Goal: Task Accomplishment & Management: Use online tool/utility

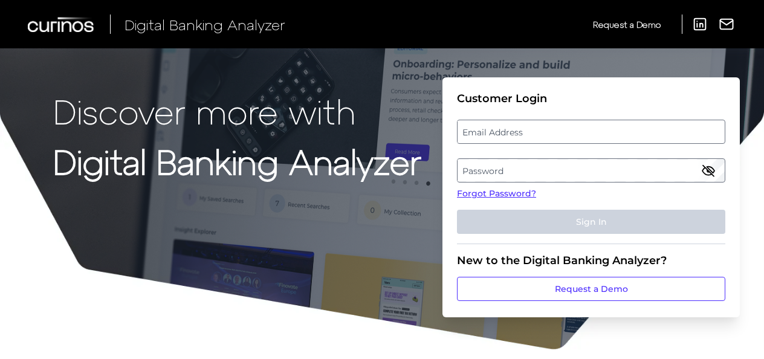
click at [587, 133] on label "Email Address" at bounding box center [591, 132] width 267 height 22
click at [587, 133] on input "email" at bounding box center [591, 132] width 268 height 24
type input "[EMAIL_ADDRESS][DOMAIN_NAME]"
click at [484, 164] on label "Password" at bounding box center [591, 171] width 267 height 22
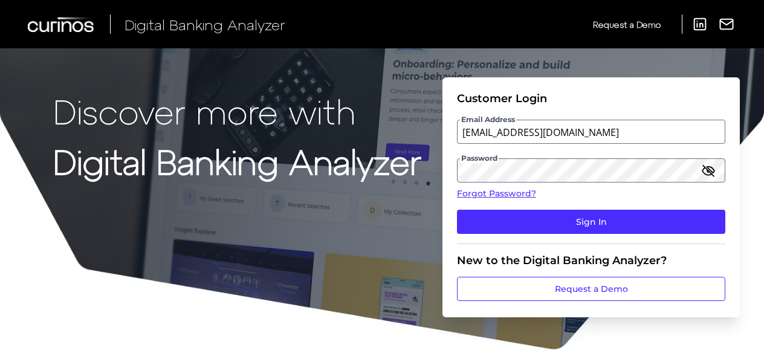
click at [712, 171] on icon "button" at bounding box center [709, 170] width 12 height 8
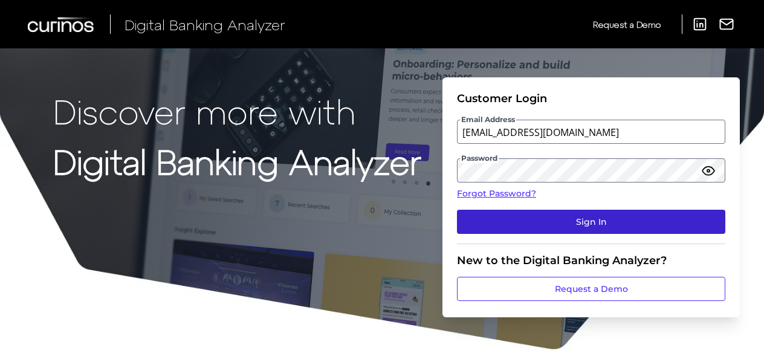
click at [603, 226] on button "Sign In" at bounding box center [591, 222] width 268 height 24
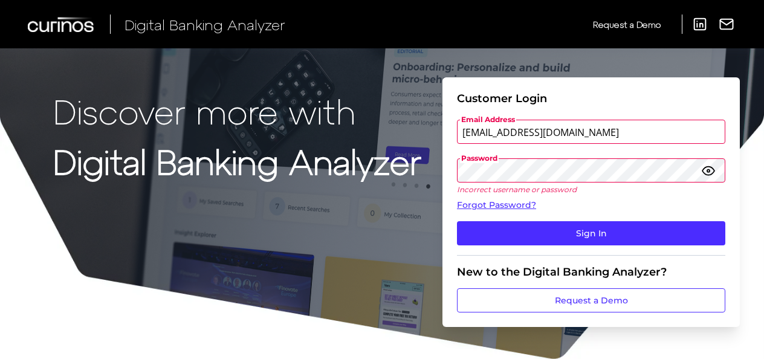
click at [721, 195] on fieldset "Customer Login Email Address [EMAIL_ADDRESS][DOMAIN_NAME] Password Incorrect us…" at bounding box center [591, 174] width 268 height 164
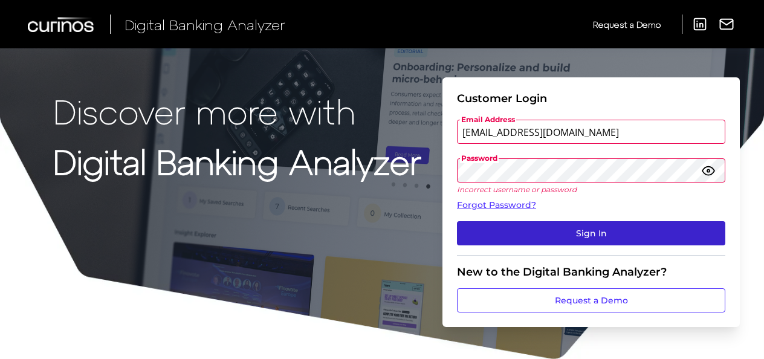
click at [587, 231] on button "Sign In" at bounding box center [591, 233] width 268 height 24
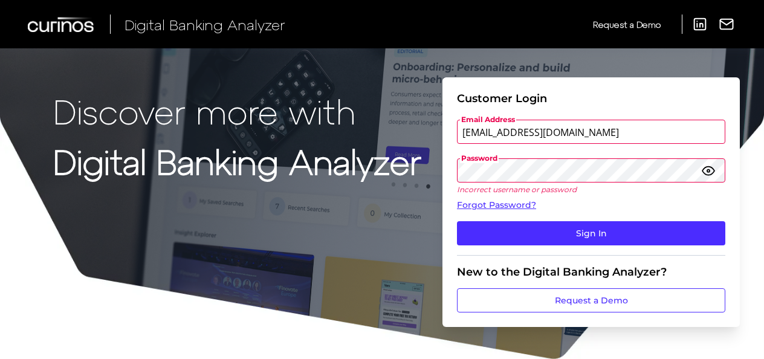
click at [368, 161] on div "Discover more with Digital Banking Analyzer Customer Login Email Address [EMAIL…" at bounding box center [382, 180] width 764 height 360
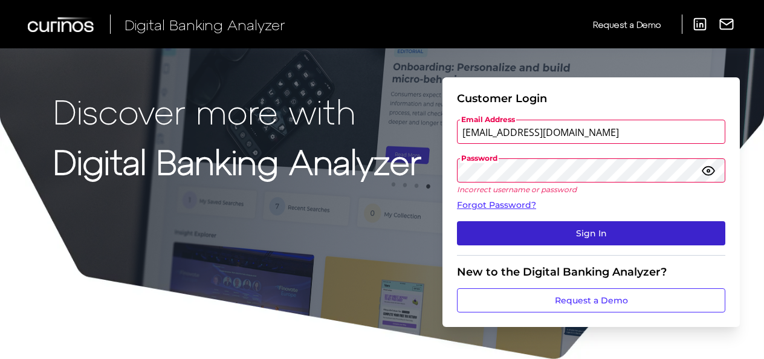
click at [509, 225] on button "Sign In" at bounding box center [591, 233] width 268 height 24
click at [553, 233] on button "Sign In" at bounding box center [591, 233] width 268 height 24
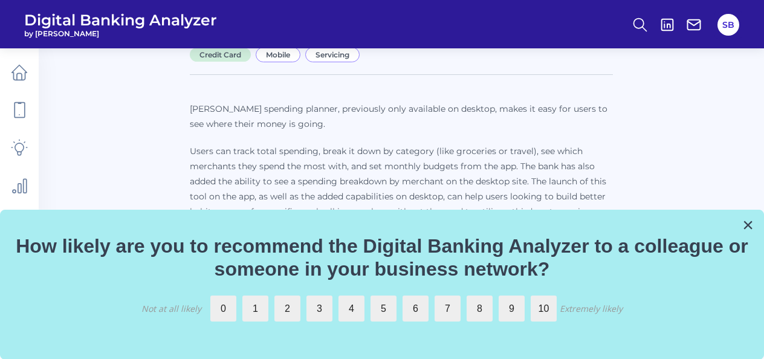
scroll to position [42, 0]
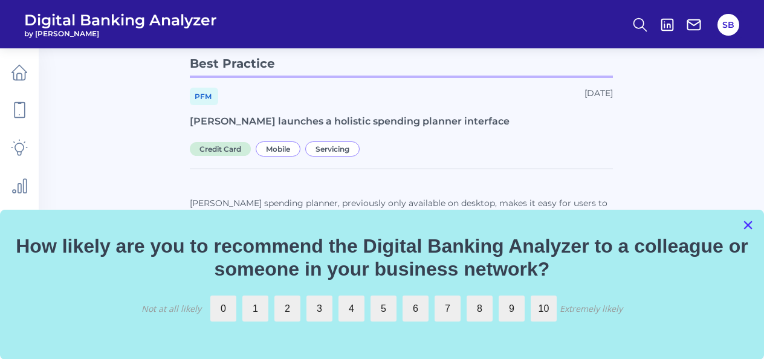
click at [746, 222] on button "×" at bounding box center [748, 224] width 11 height 19
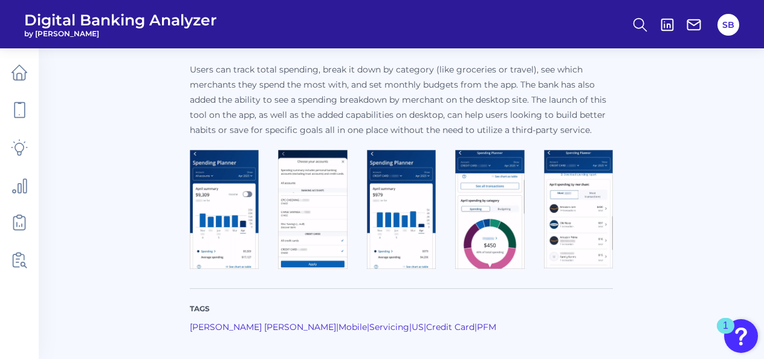
scroll to position [224, 0]
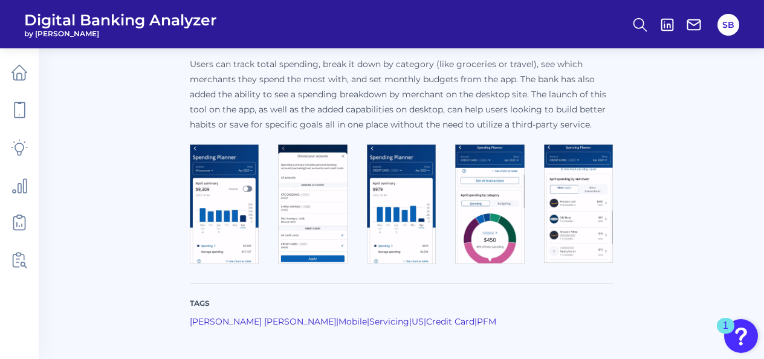
click at [223, 213] on img at bounding box center [224, 204] width 69 height 119
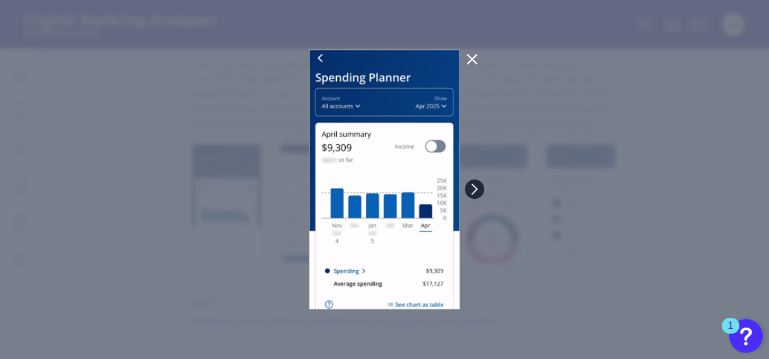
click at [476, 187] on icon at bounding box center [474, 189] width 5 height 10
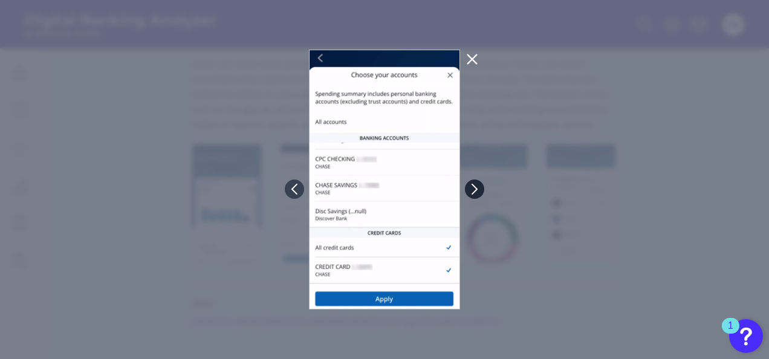
click at [476, 187] on icon at bounding box center [474, 189] width 5 height 10
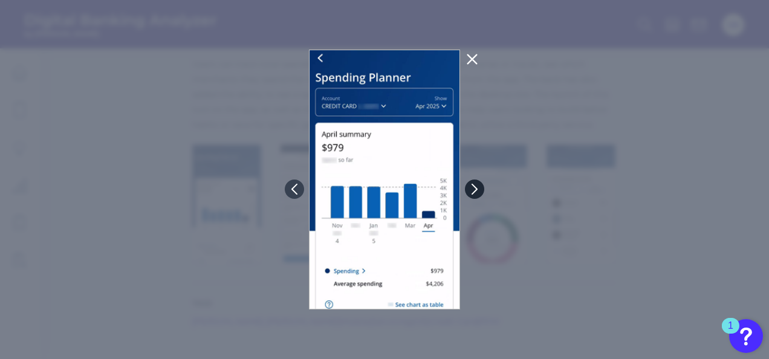
click at [475, 187] on icon at bounding box center [474, 189] width 5 height 10
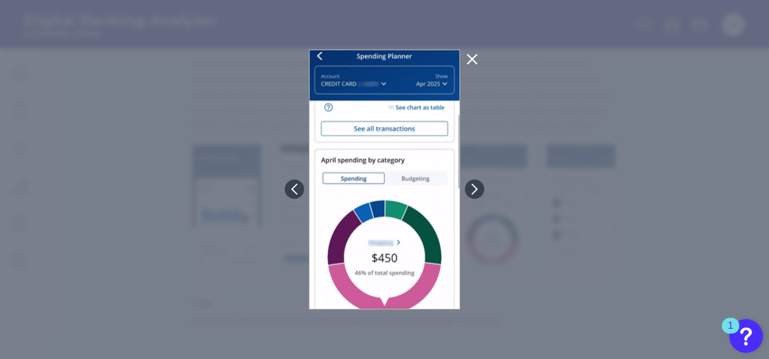
click at [472, 58] on icon at bounding box center [471, 59] width 9 height 9
